Goal: Find specific page/section: Find specific page/section

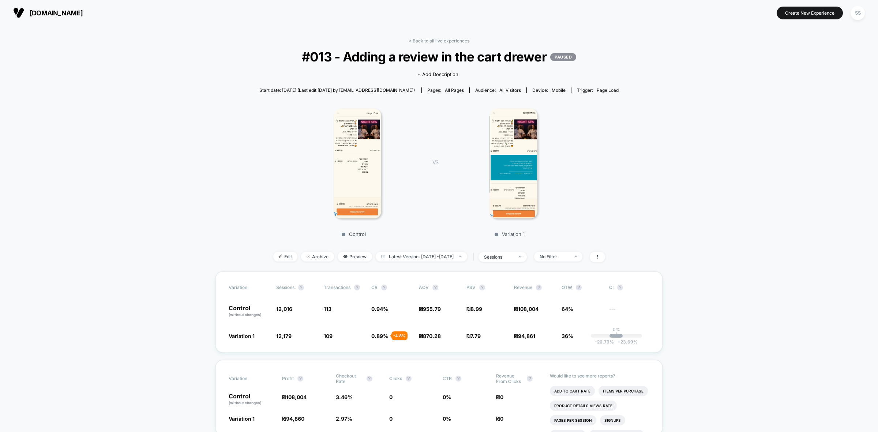
click at [513, 160] on img at bounding box center [513, 164] width 48 height 110
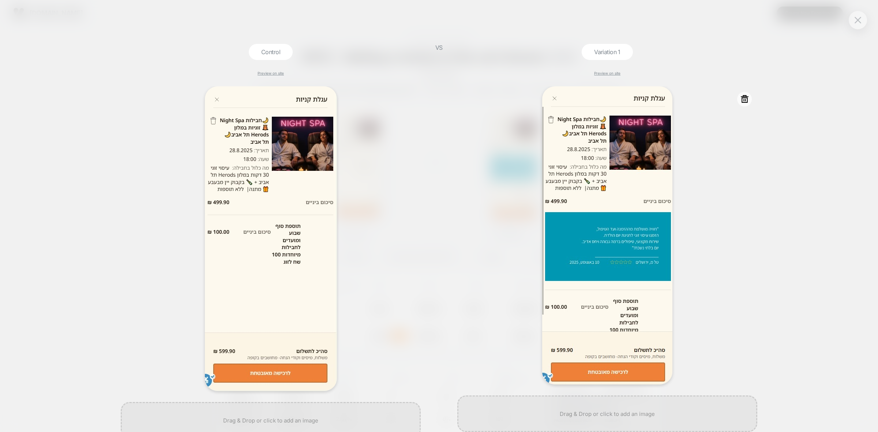
click at [619, 244] on img at bounding box center [607, 235] width 130 height 298
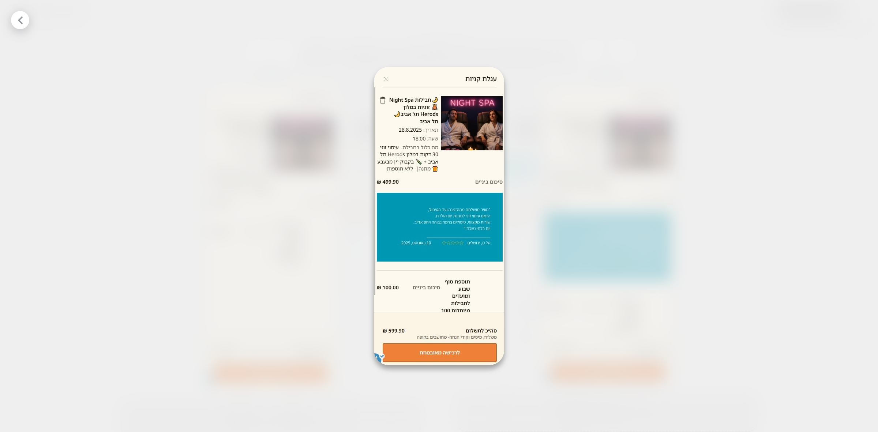
click at [386, 79] on img at bounding box center [439, 216] width 130 height 298
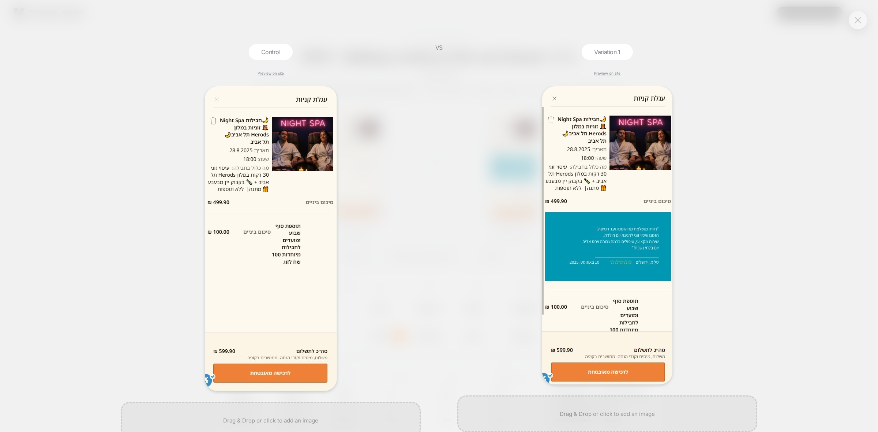
click at [853, 18] on button at bounding box center [857, 20] width 11 height 11
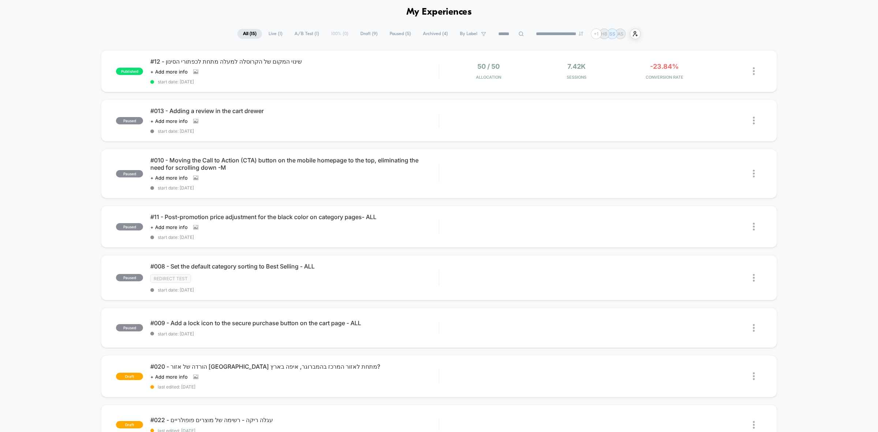
scroll to position [46, 0]
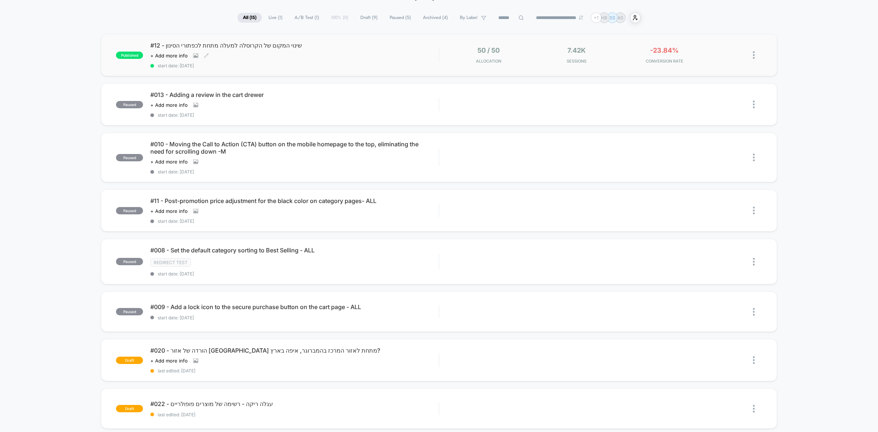
click at [249, 47] on span "#12 - שינוי המקום של הקרוסלה למעלה מתחת לכפתורי הסינון" at bounding box center [294, 45] width 288 height 7
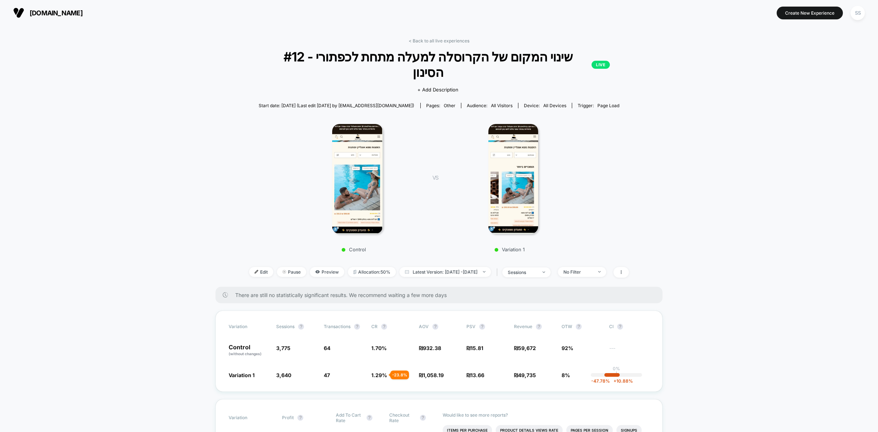
click at [368, 163] on img at bounding box center [357, 179] width 50 height 110
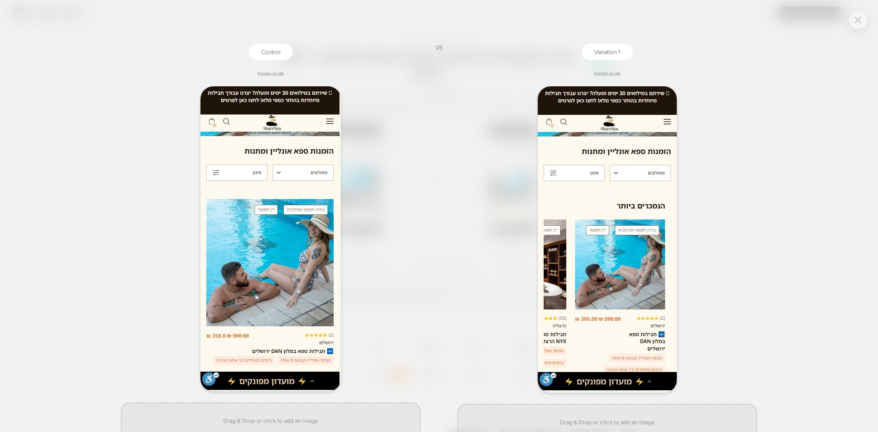
click at [851, 19] on div at bounding box center [858, 20] width 18 height 18
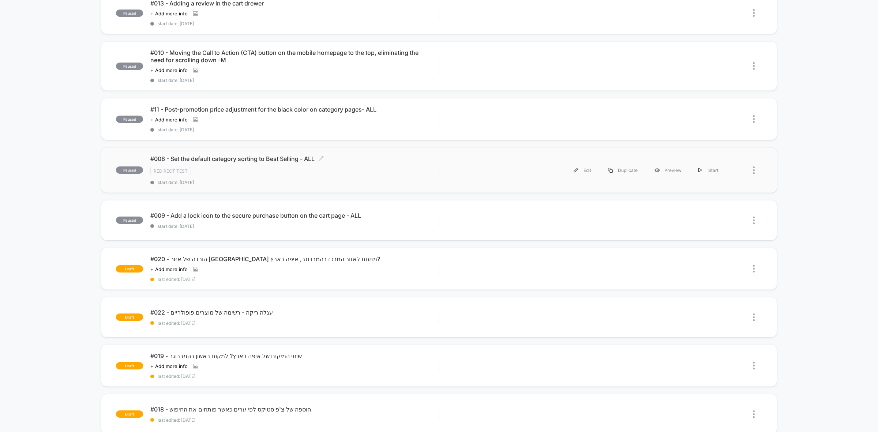
scroll to position [91, 0]
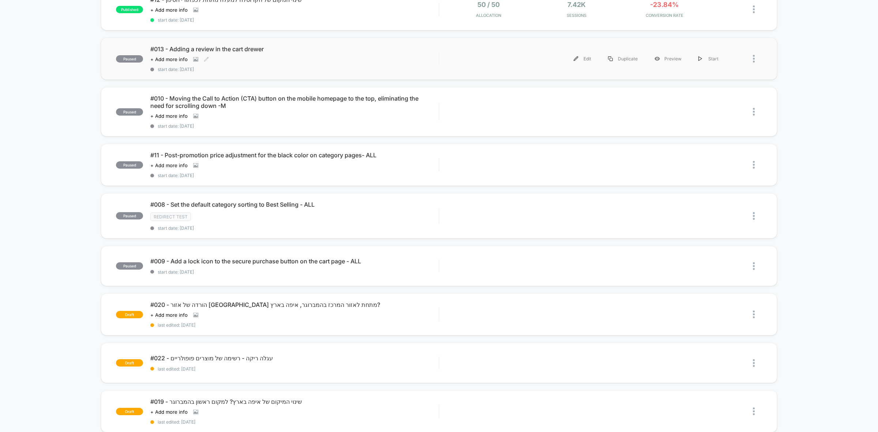
click at [187, 50] on span "#013 - Adding a review in the cart drewer" at bounding box center [294, 48] width 288 height 7
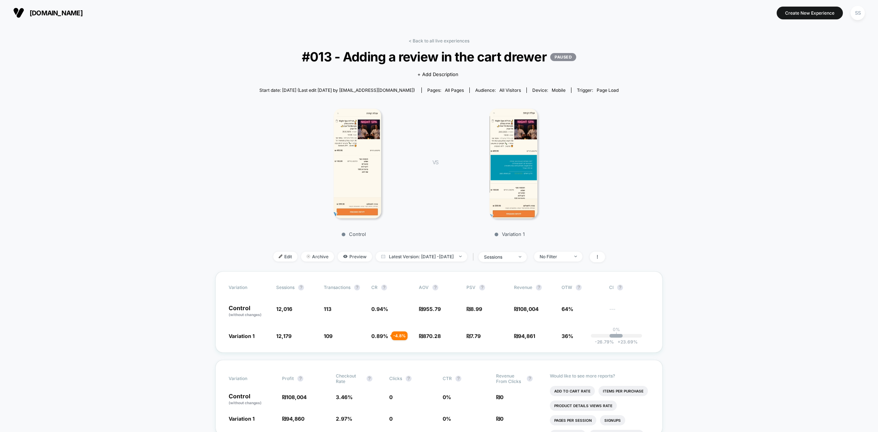
click at [505, 158] on img at bounding box center [513, 164] width 48 height 110
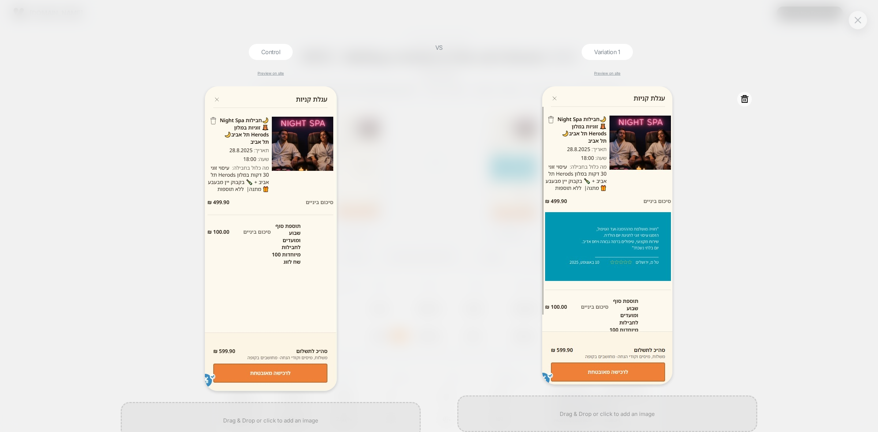
click at [709, 222] on div at bounding box center [607, 235] width 300 height 298
click at [863, 20] on div at bounding box center [858, 20] width 18 height 18
